Goal: Task Accomplishment & Management: Use online tool/utility

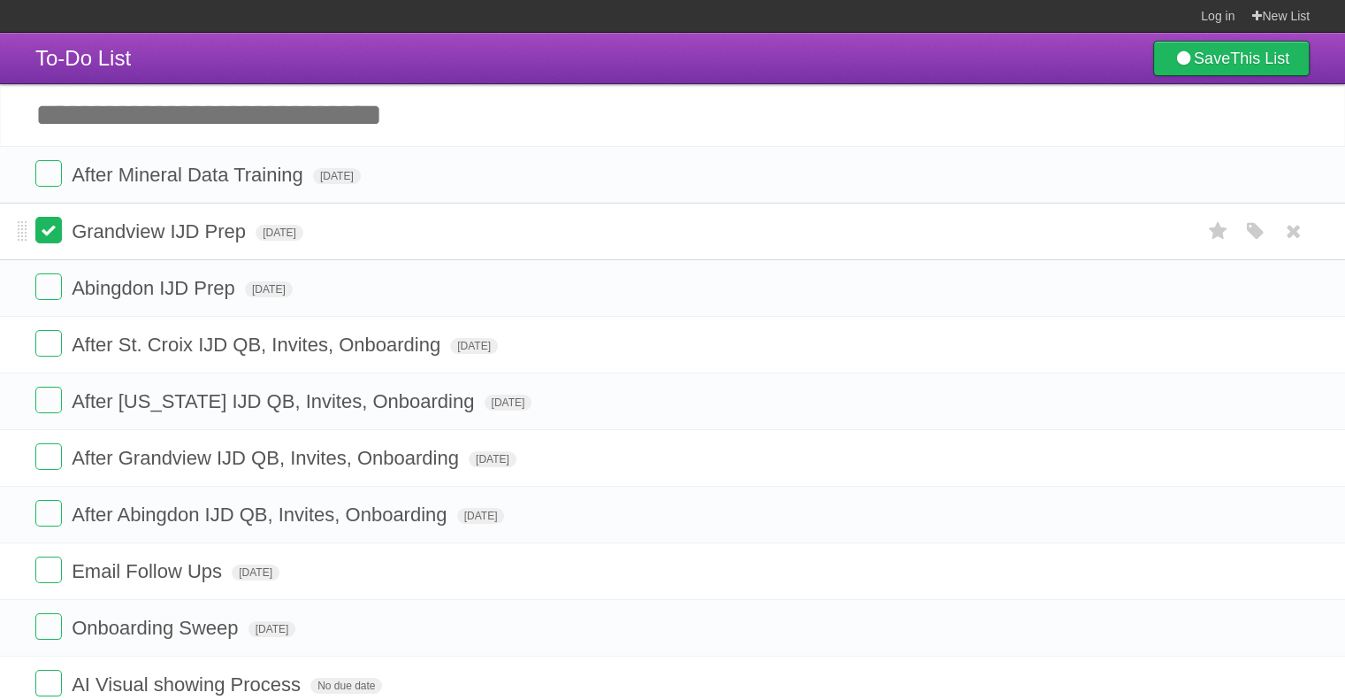
click at [50, 230] on label at bounding box center [48, 230] width 27 height 27
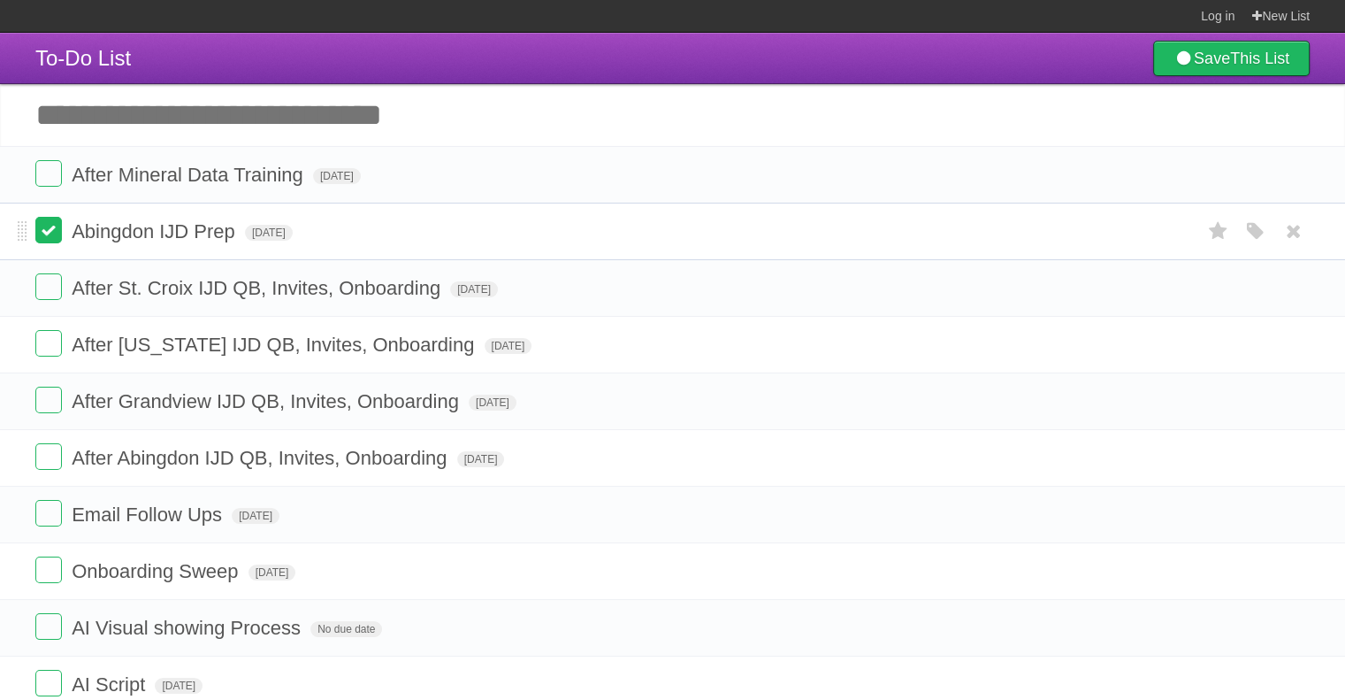
click at [45, 233] on label at bounding box center [48, 230] width 27 height 27
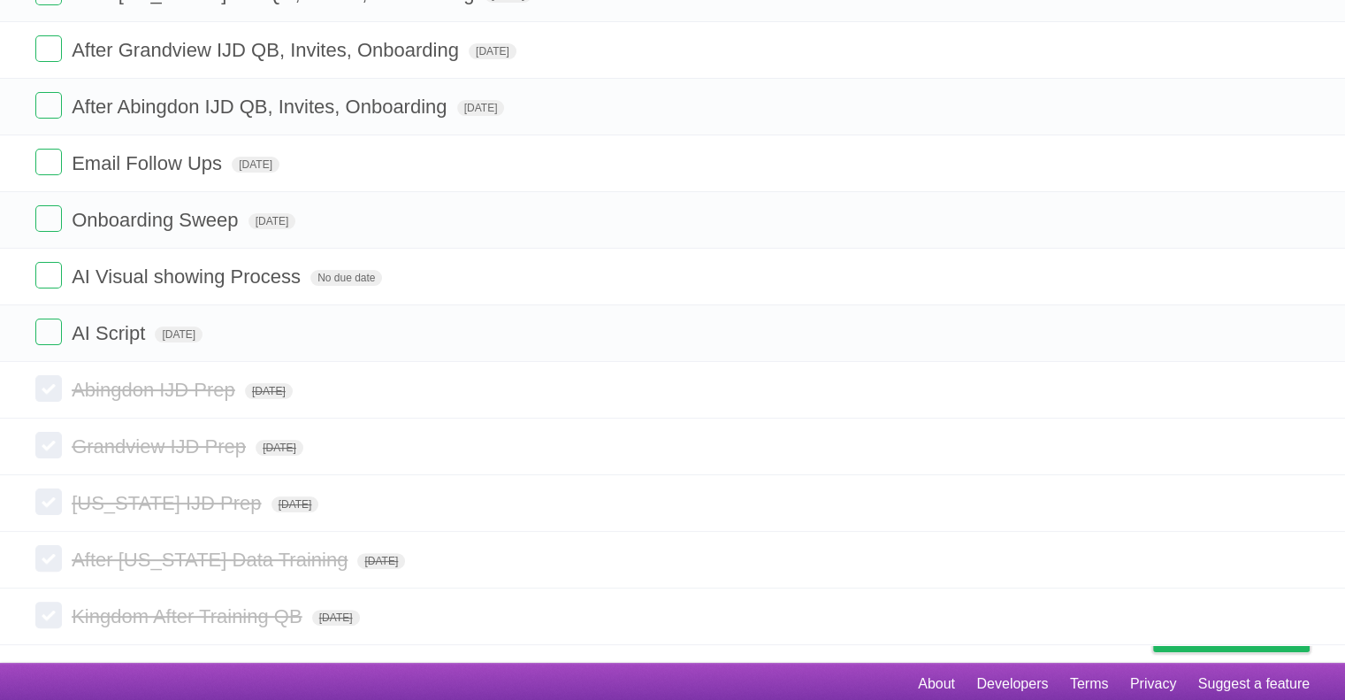
scroll to position [297, 0]
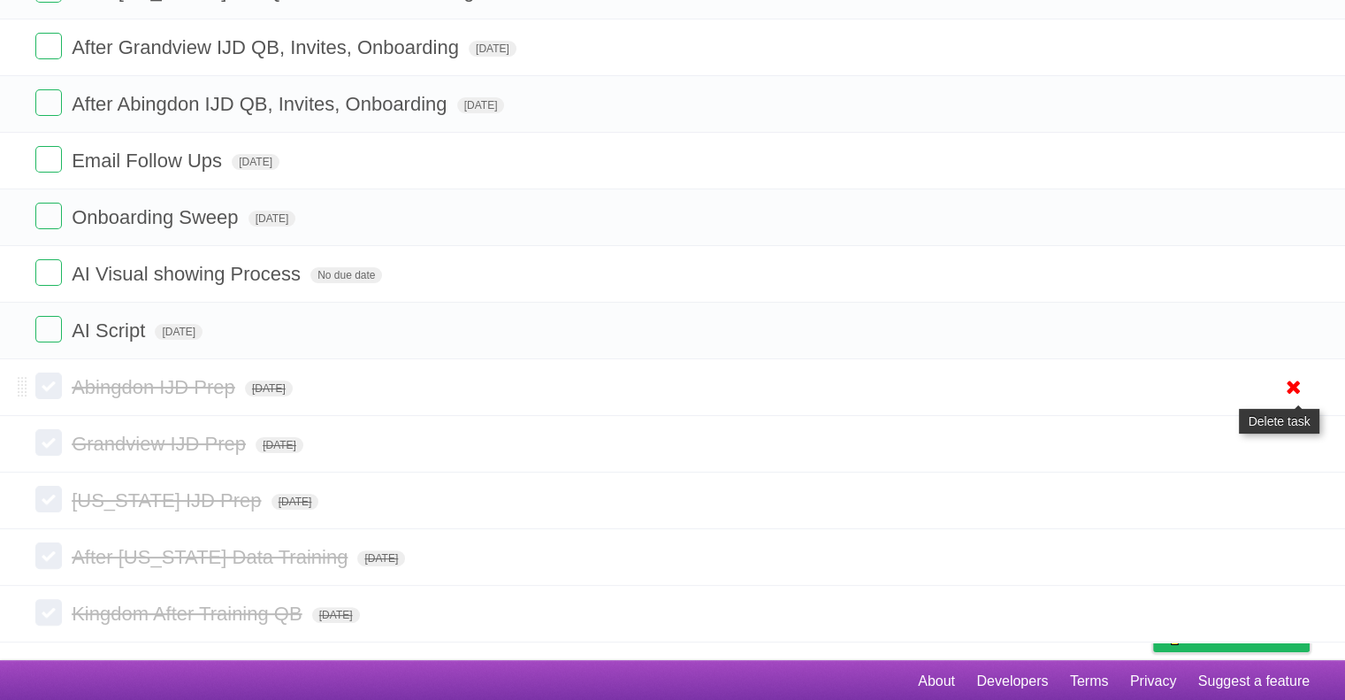
click at [1296, 386] on icon at bounding box center [1293, 386] width 25 height 29
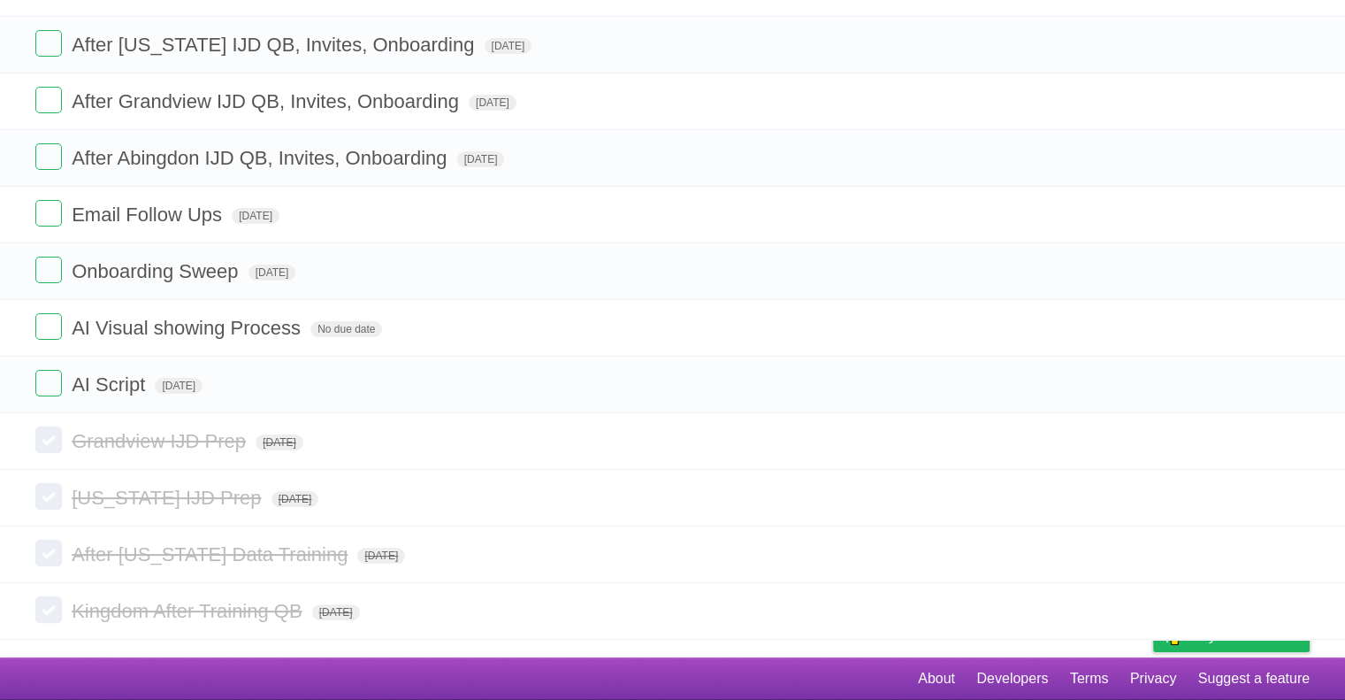
scroll to position [241, 0]
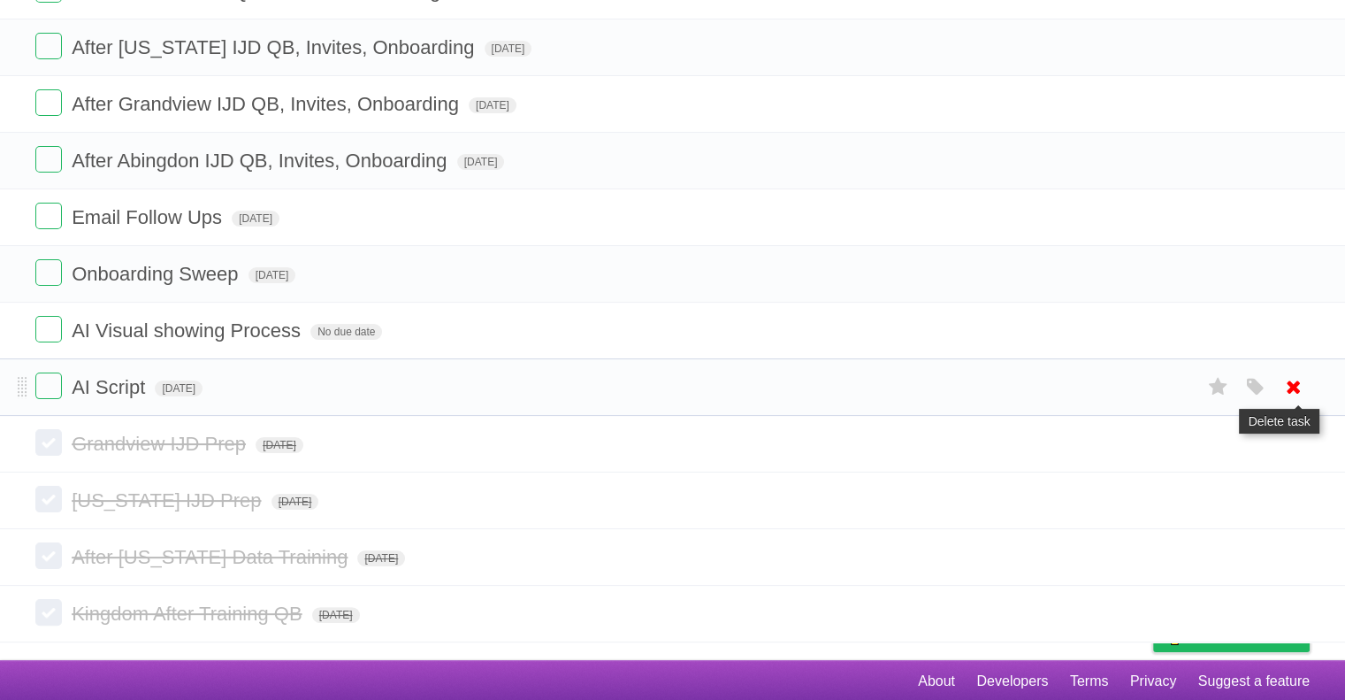
click at [1295, 379] on icon at bounding box center [1293, 386] width 25 height 29
click at [1293, 445] on icon at bounding box center [1293, 443] width 25 height 29
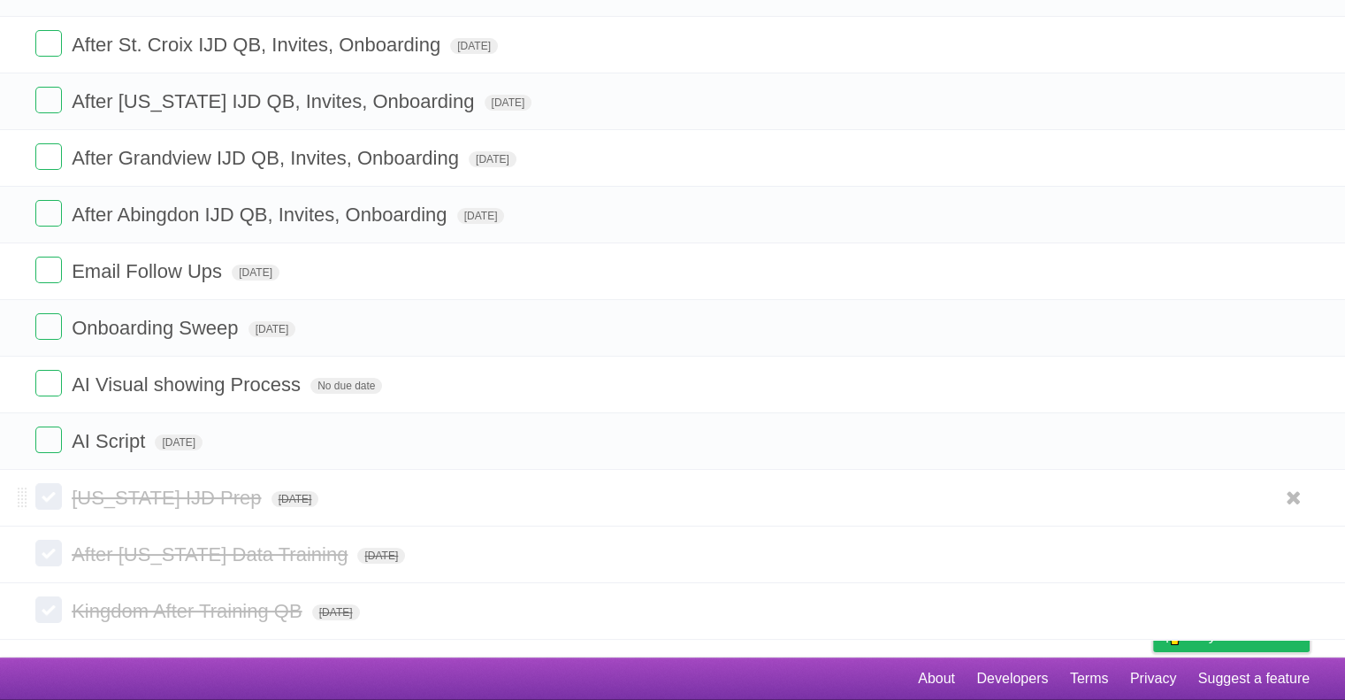
scroll to position [184, 0]
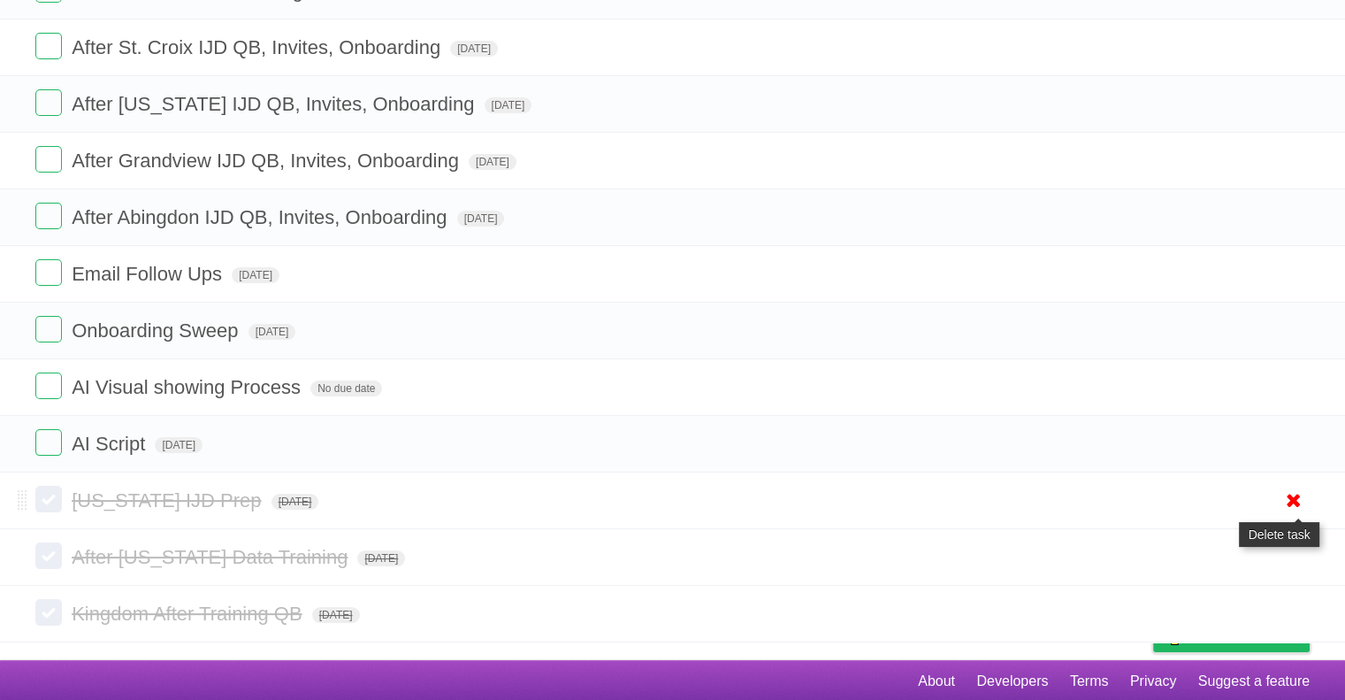
click at [1292, 502] on icon at bounding box center [1293, 500] width 25 height 29
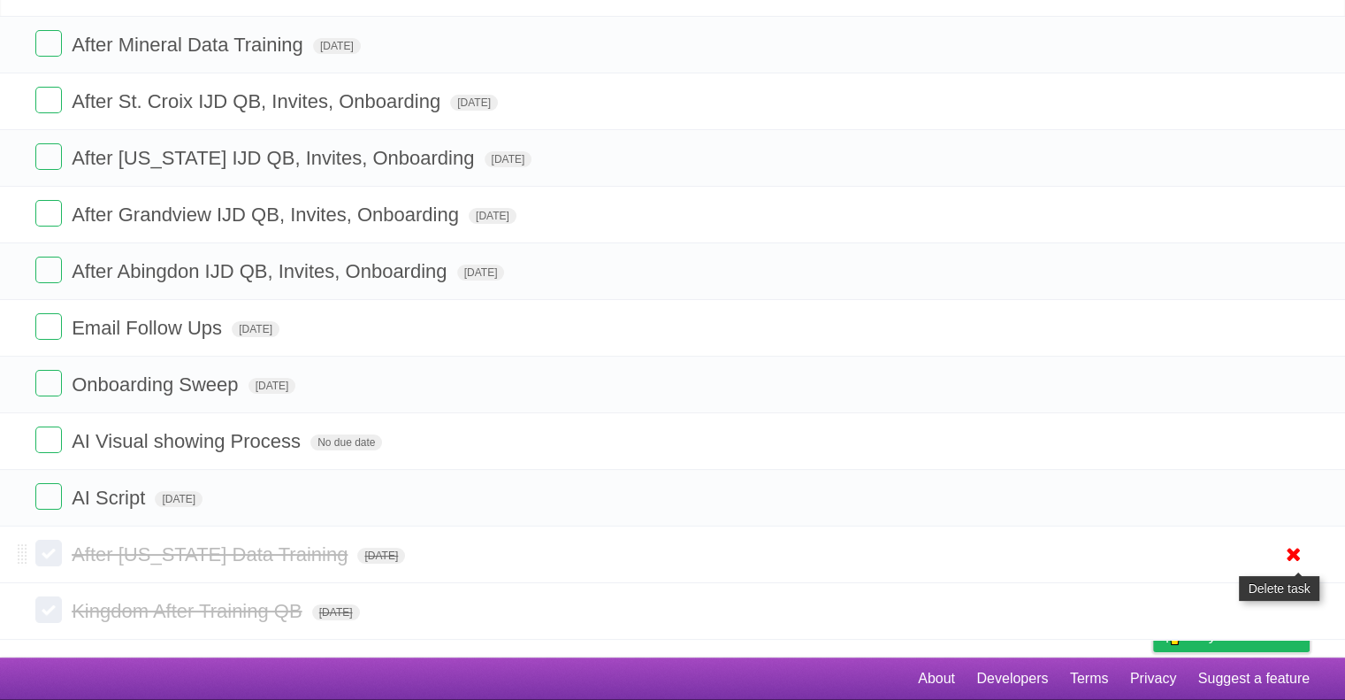
scroll to position [128, 0]
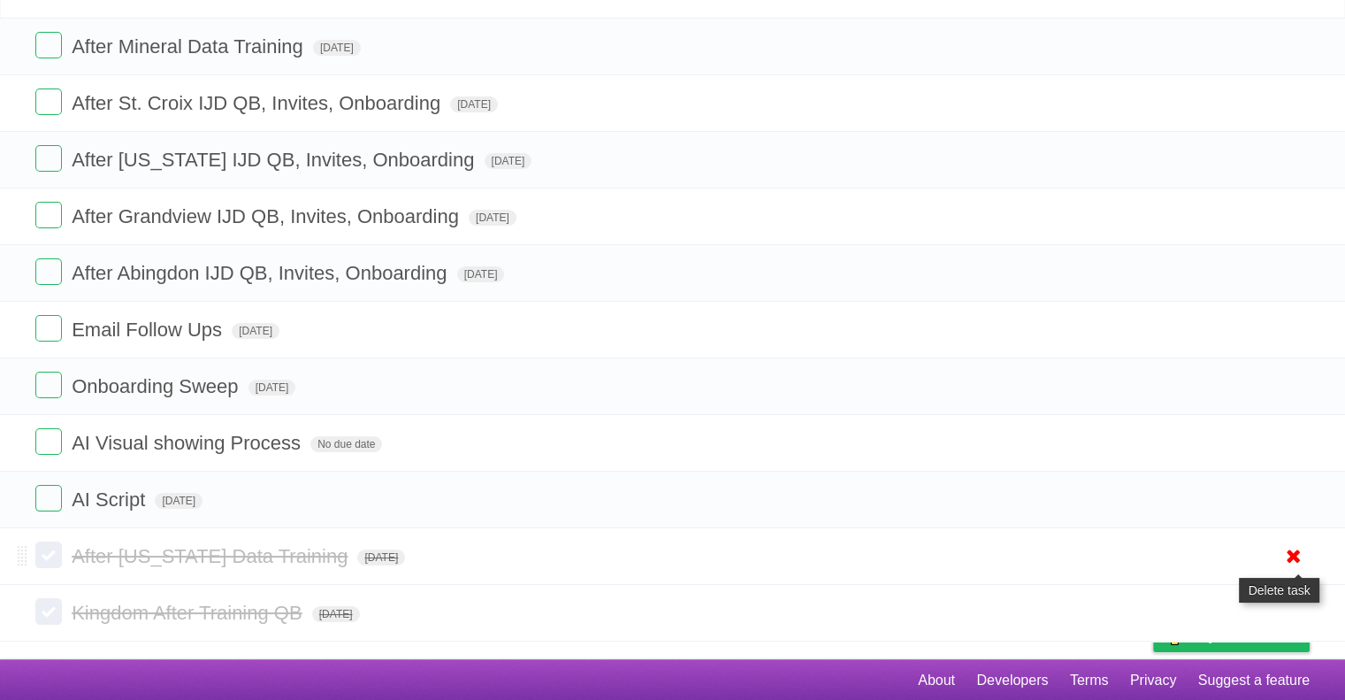
click at [1284, 555] on icon at bounding box center [1293, 555] width 25 height 29
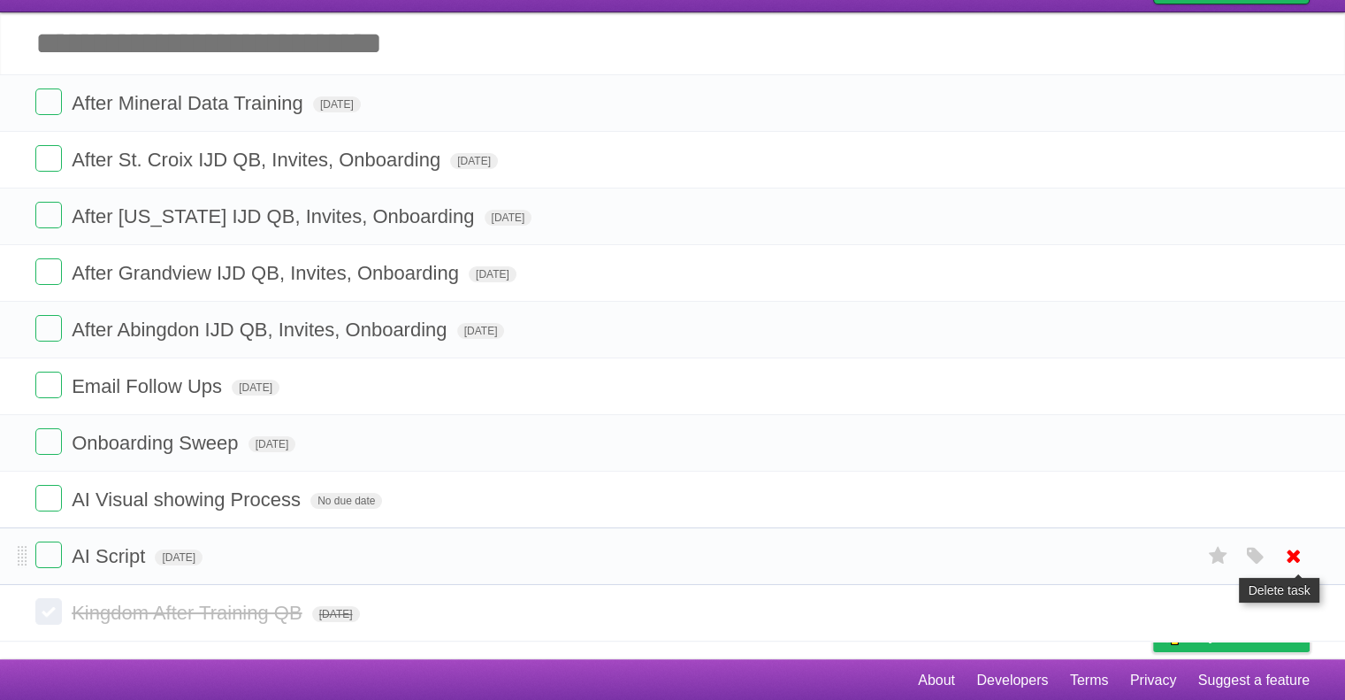
click at [1297, 557] on icon at bounding box center [1293, 555] width 25 height 29
click at [1293, 614] on icon at bounding box center [1293, 612] width 25 height 29
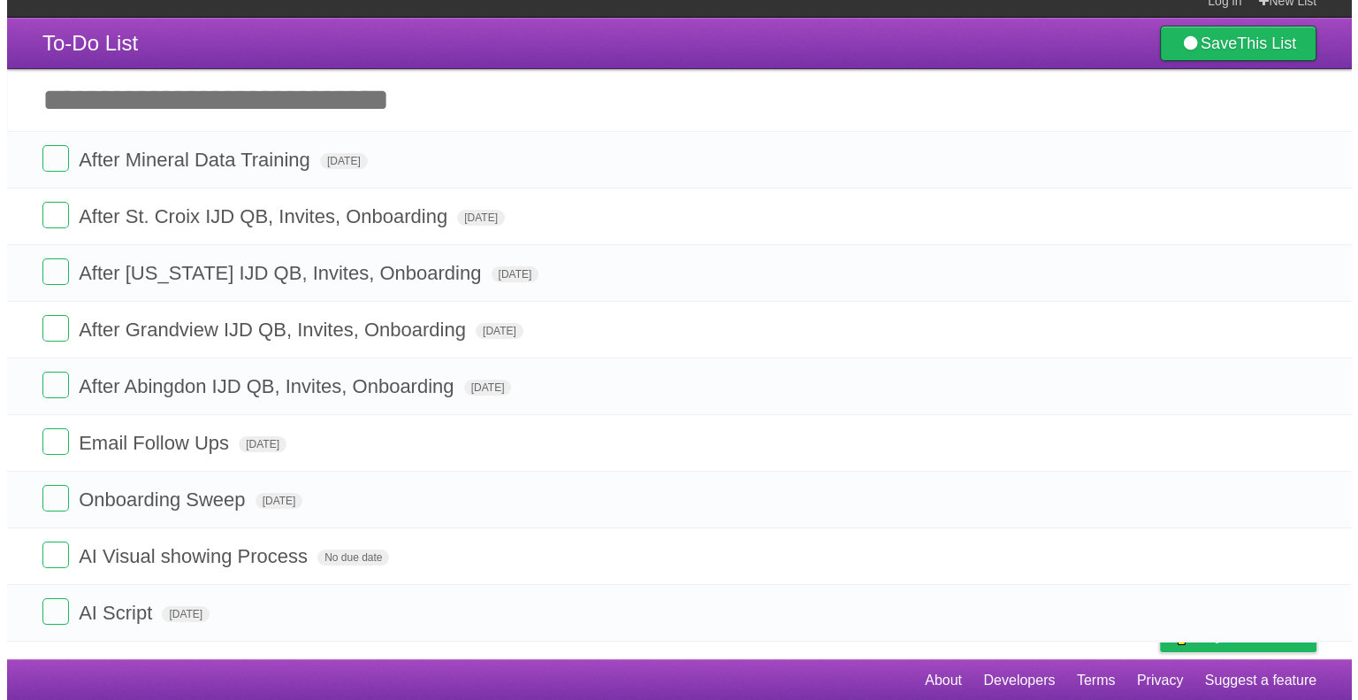
scroll to position [0, 0]
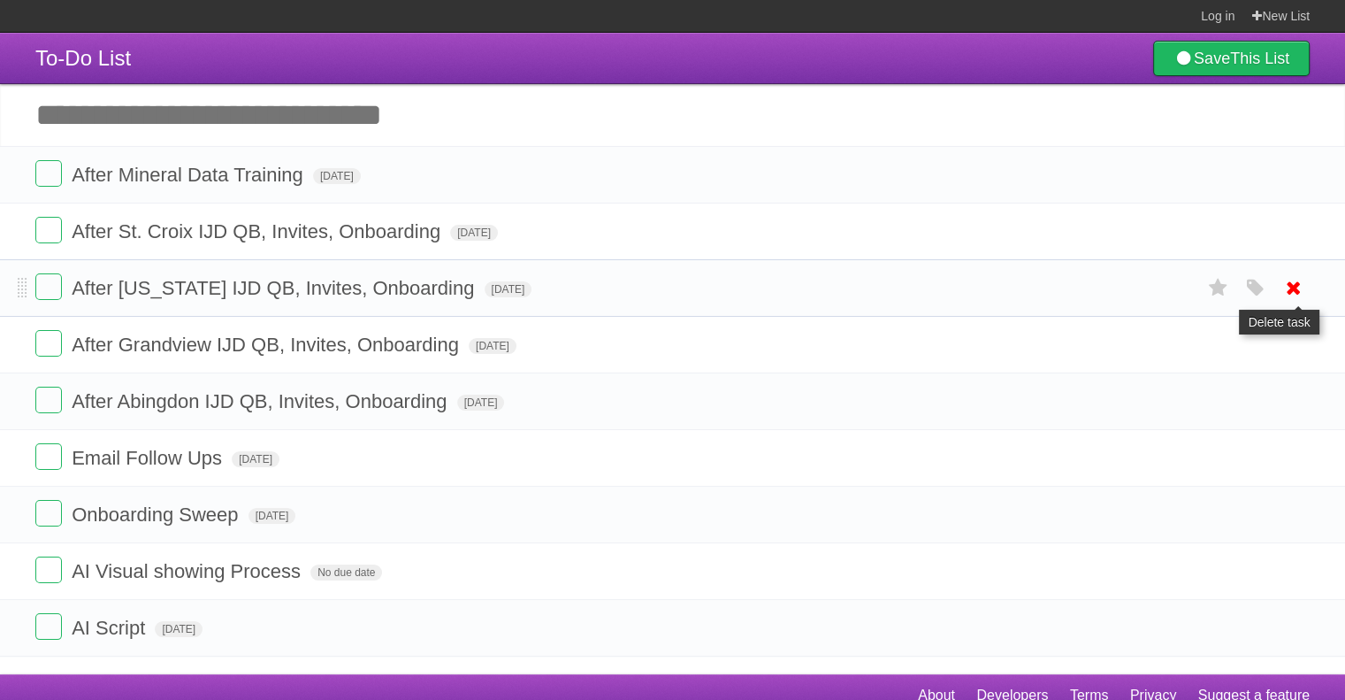
click at [1292, 286] on icon at bounding box center [1293, 287] width 25 height 29
